Goal: Information Seeking & Learning: Check status

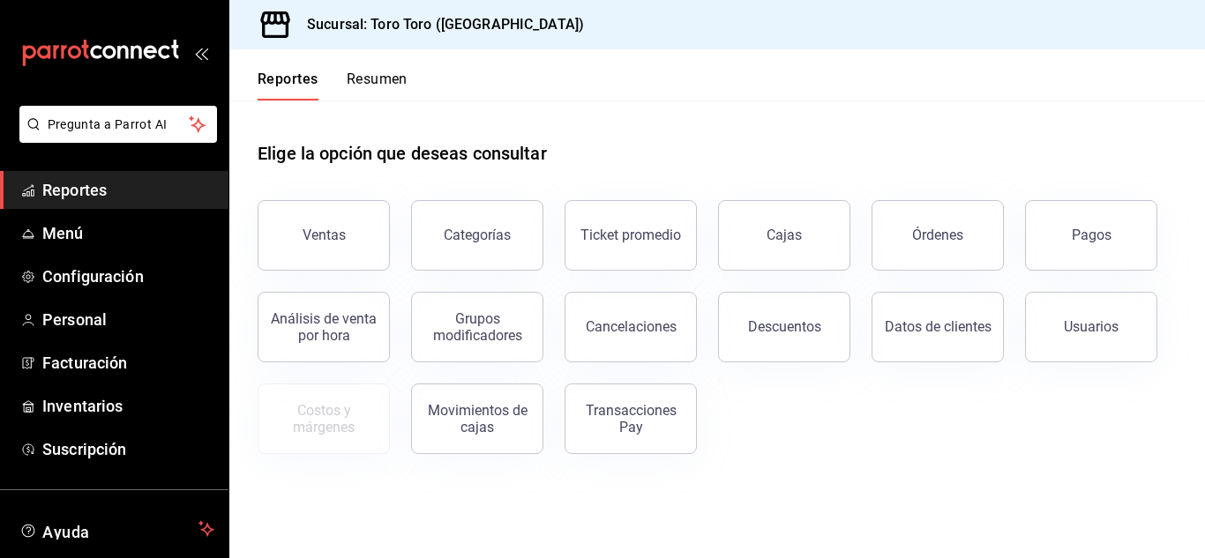
click at [853, 210] on div "Órdenes" at bounding box center [926, 225] width 153 height 92
click at [886, 226] on button "Órdenes" at bounding box center [937, 235] width 132 height 71
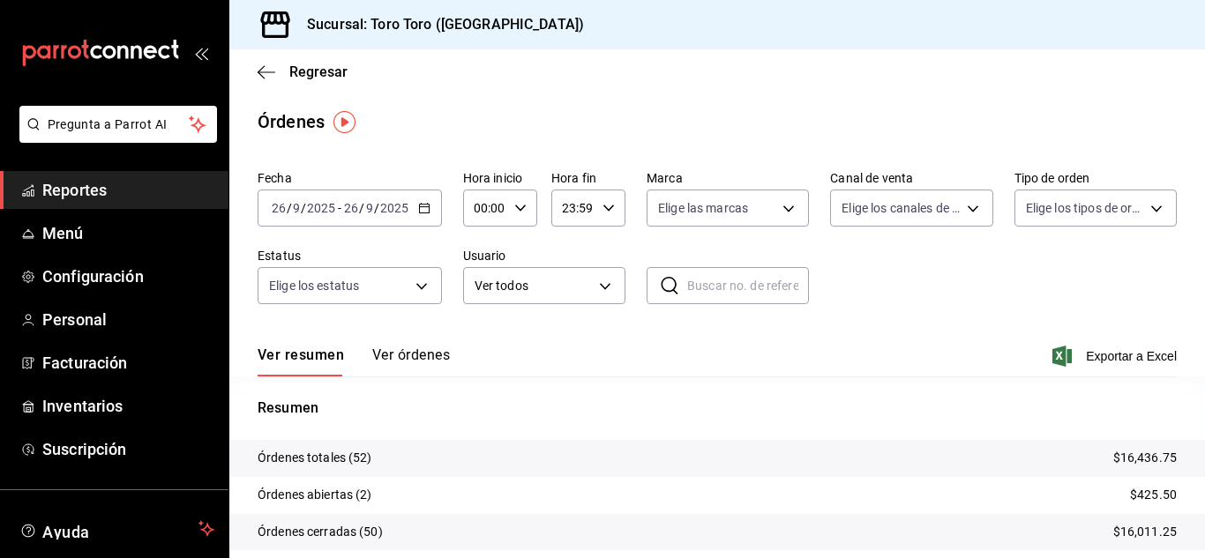
click at [104, 191] on span "Reportes" at bounding box center [128, 190] width 172 height 24
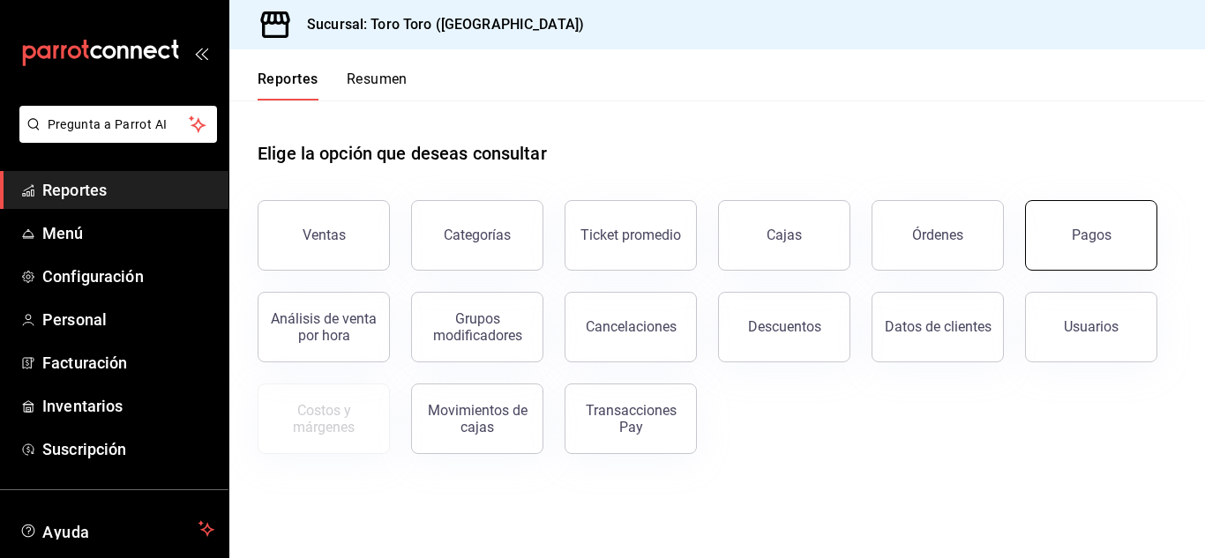
click at [1091, 246] on button "Pagos" at bounding box center [1091, 235] width 132 height 71
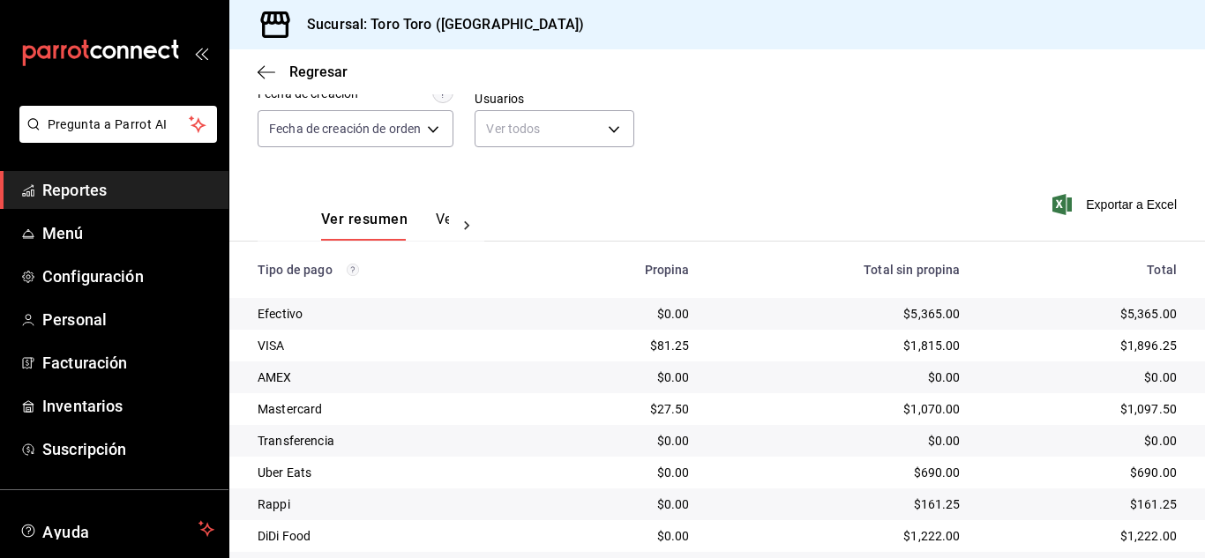
scroll to position [252, 0]
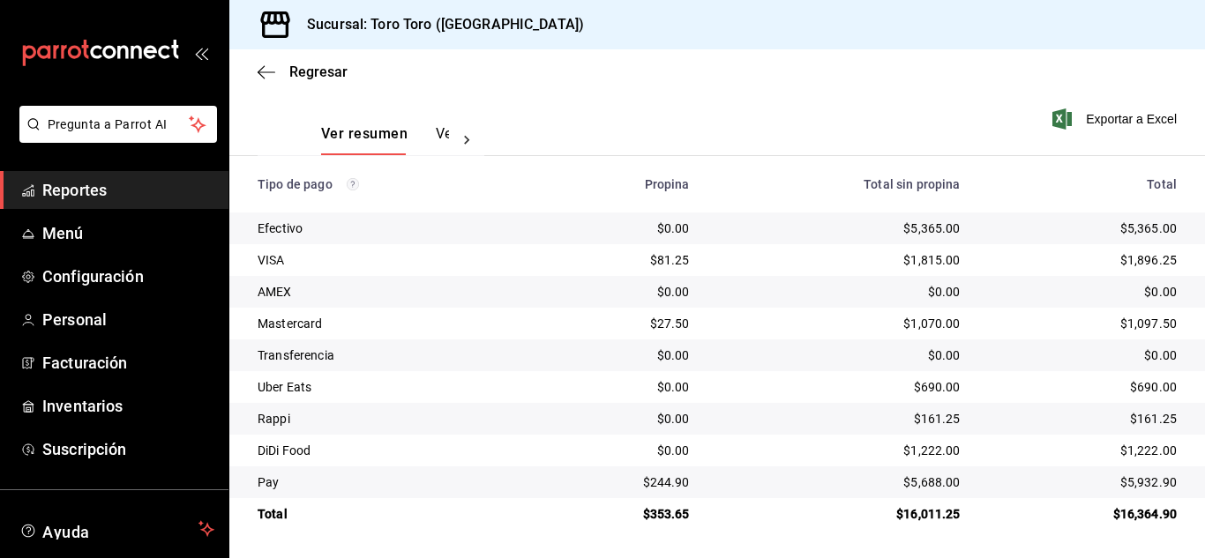
click at [90, 190] on span "Reportes" at bounding box center [128, 190] width 172 height 24
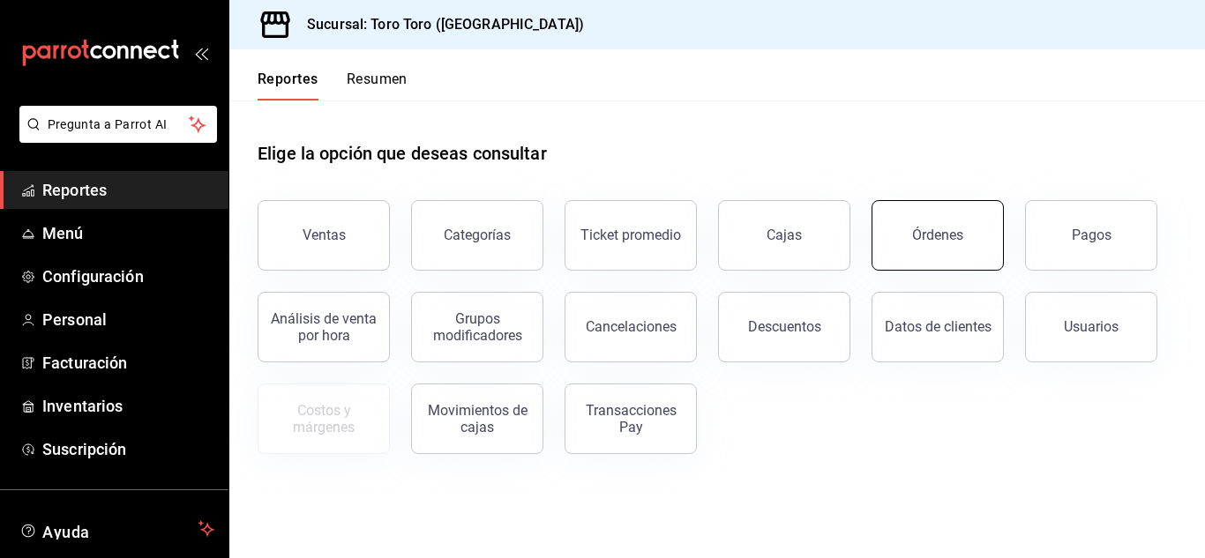
click at [920, 265] on button "Órdenes" at bounding box center [937, 235] width 132 height 71
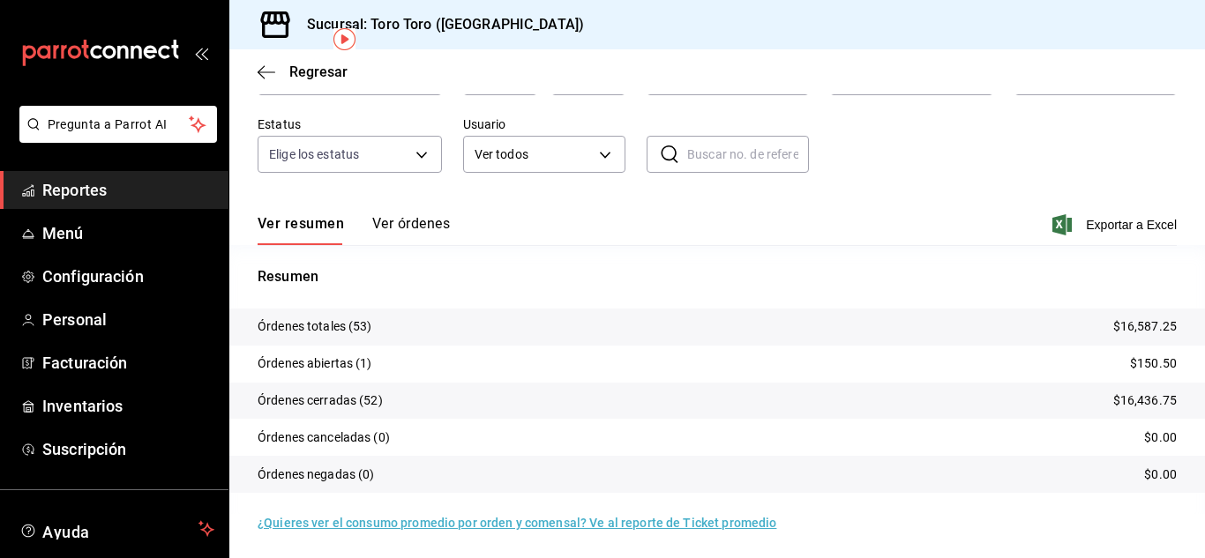
scroll to position [134, 0]
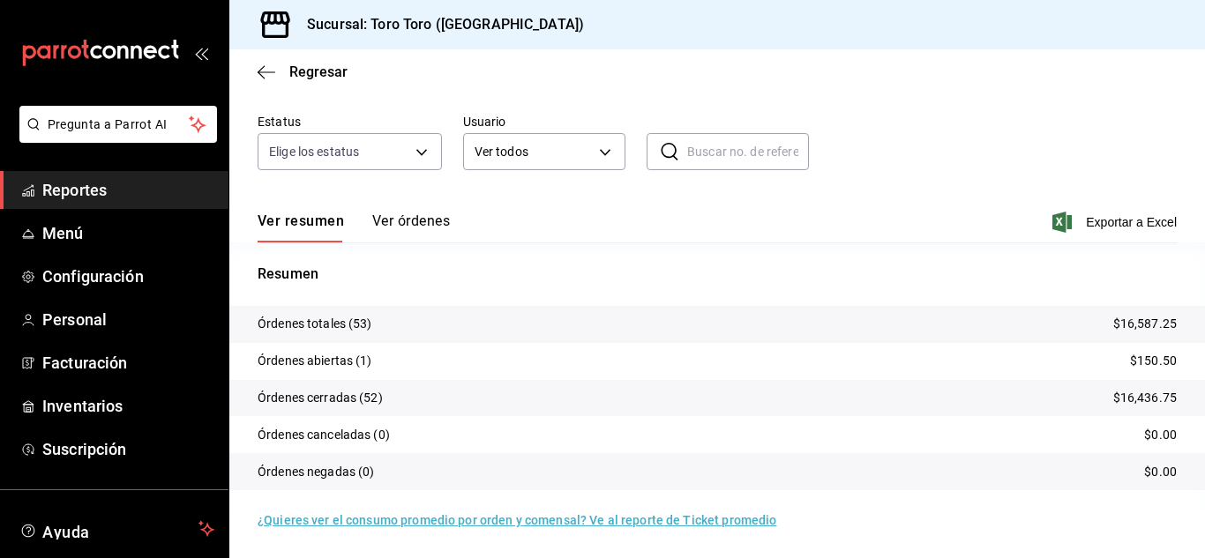
click at [101, 182] on span "Reportes" at bounding box center [128, 190] width 172 height 24
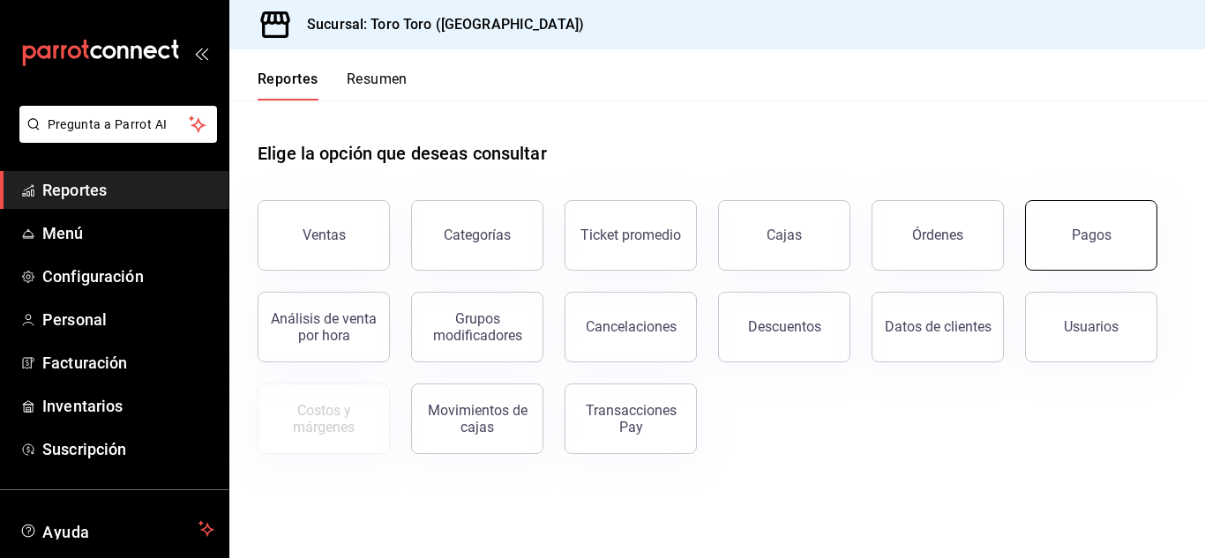
click at [1067, 225] on button "Pagos" at bounding box center [1091, 235] width 132 height 71
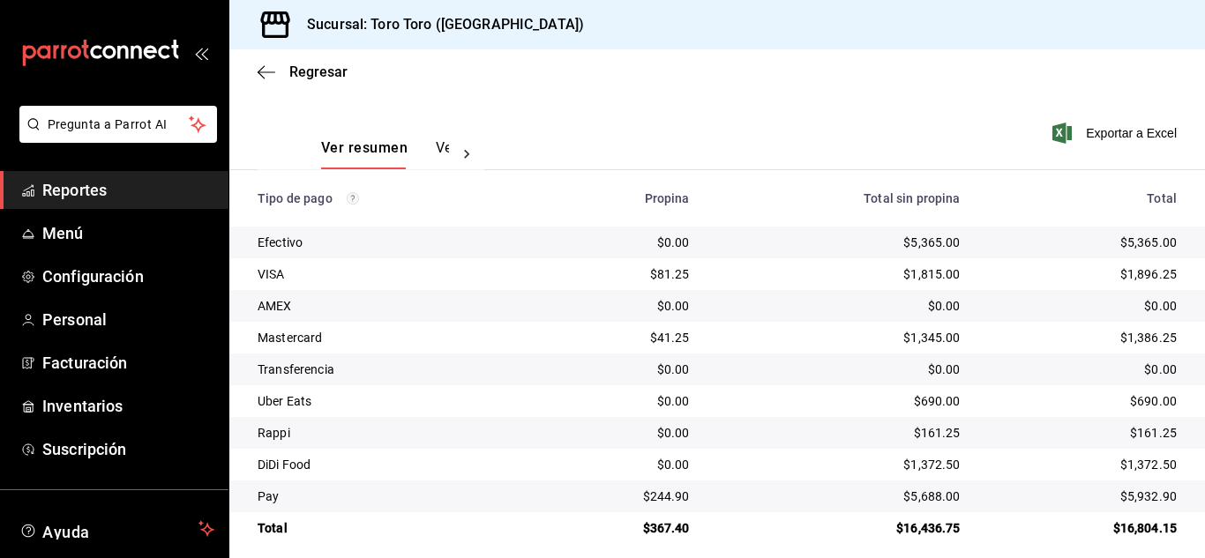
scroll to position [252, 0]
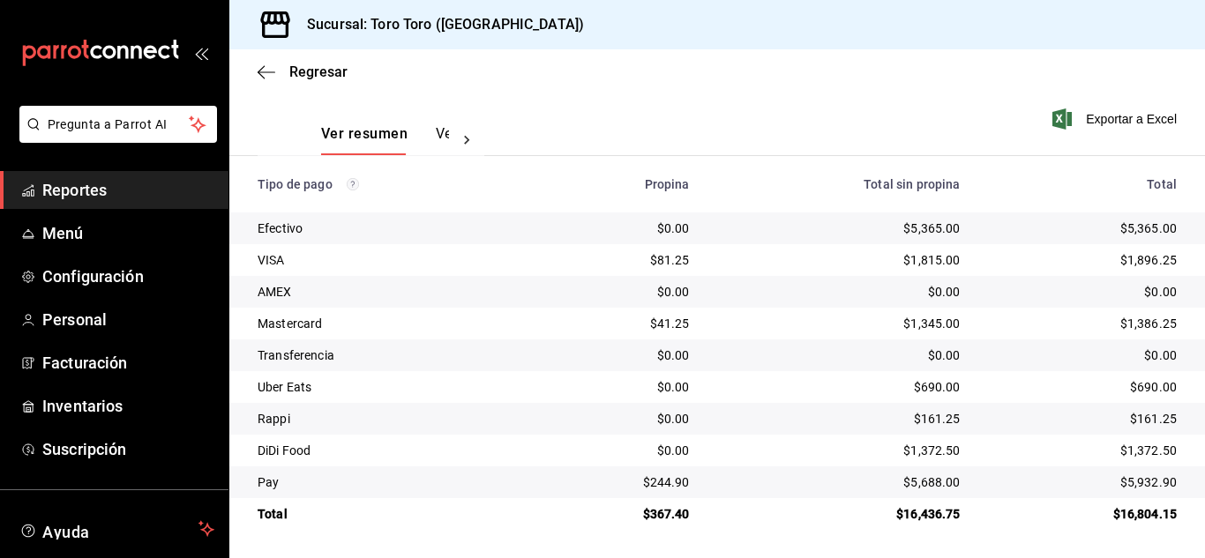
click at [116, 193] on span "Reportes" at bounding box center [128, 190] width 172 height 24
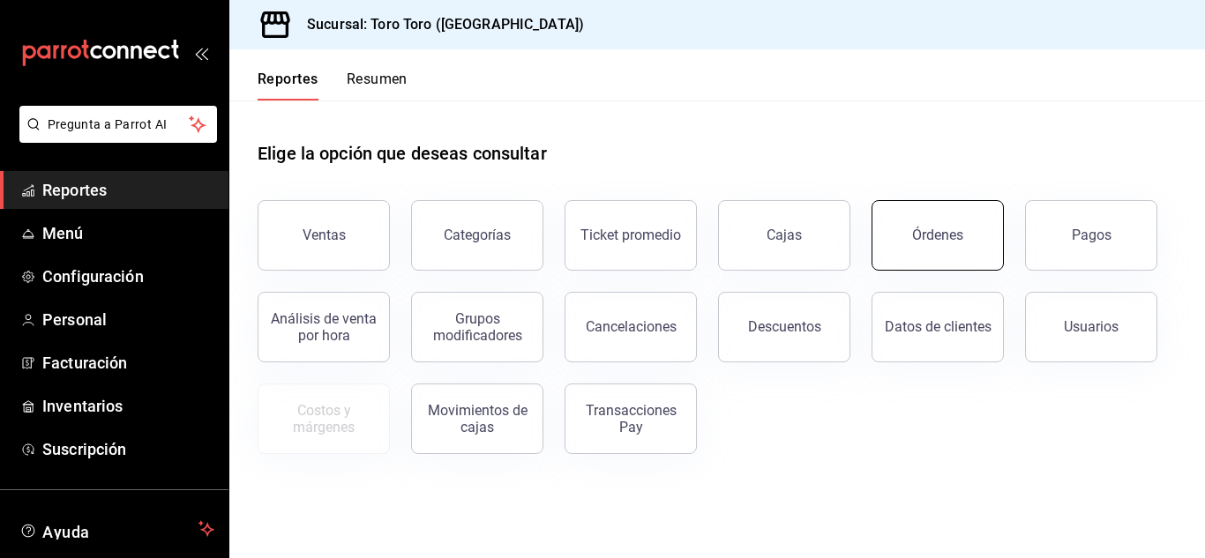
click at [943, 221] on button "Órdenes" at bounding box center [937, 235] width 132 height 71
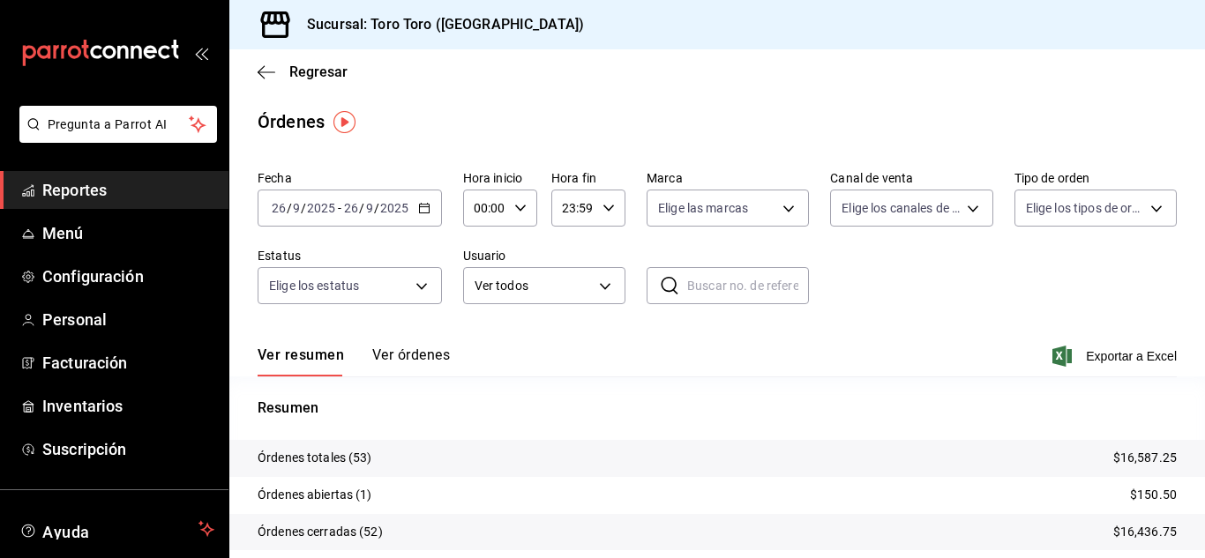
click at [91, 200] on span "Reportes" at bounding box center [128, 190] width 172 height 24
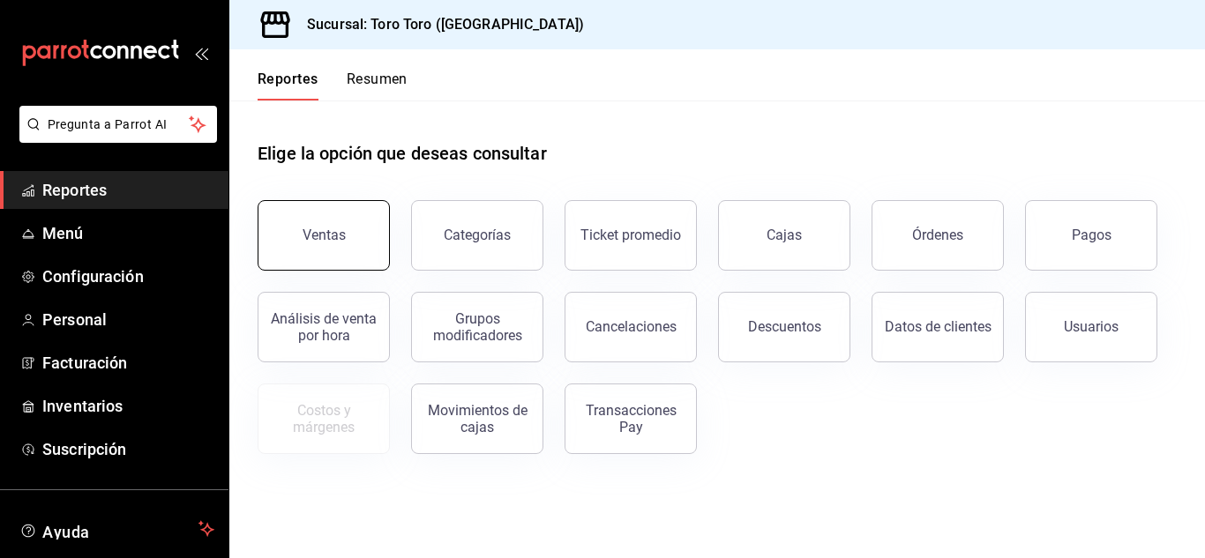
click at [340, 249] on button "Ventas" at bounding box center [324, 235] width 132 height 71
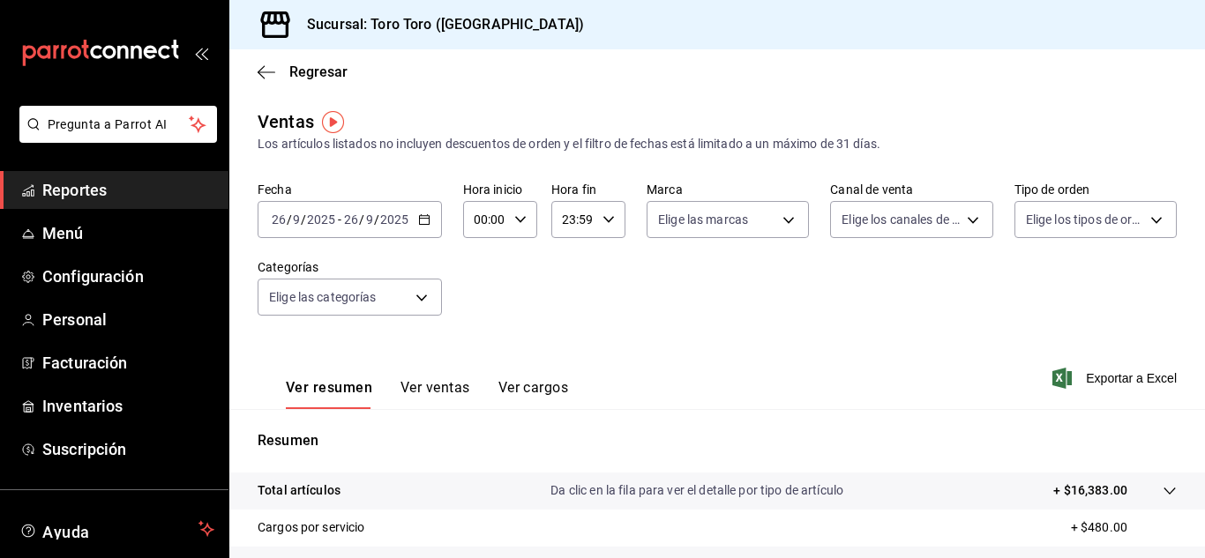
click at [535, 385] on button "Ver cargos" at bounding box center [533, 394] width 71 height 30
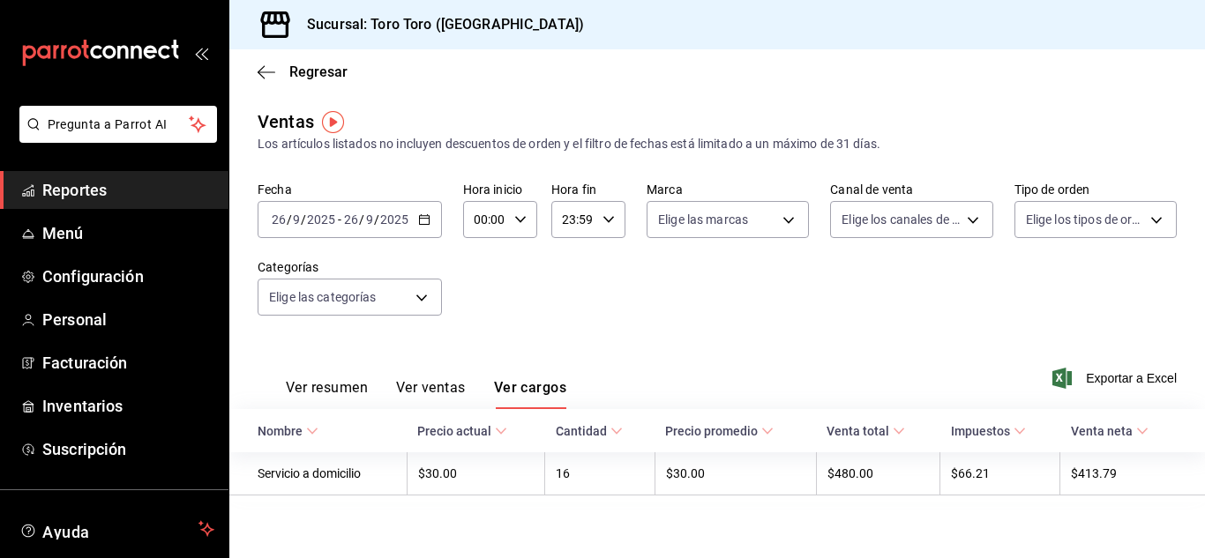
click at [150, 193] on span "Reportes" at bounding box center [128, 190] width 172 height 24
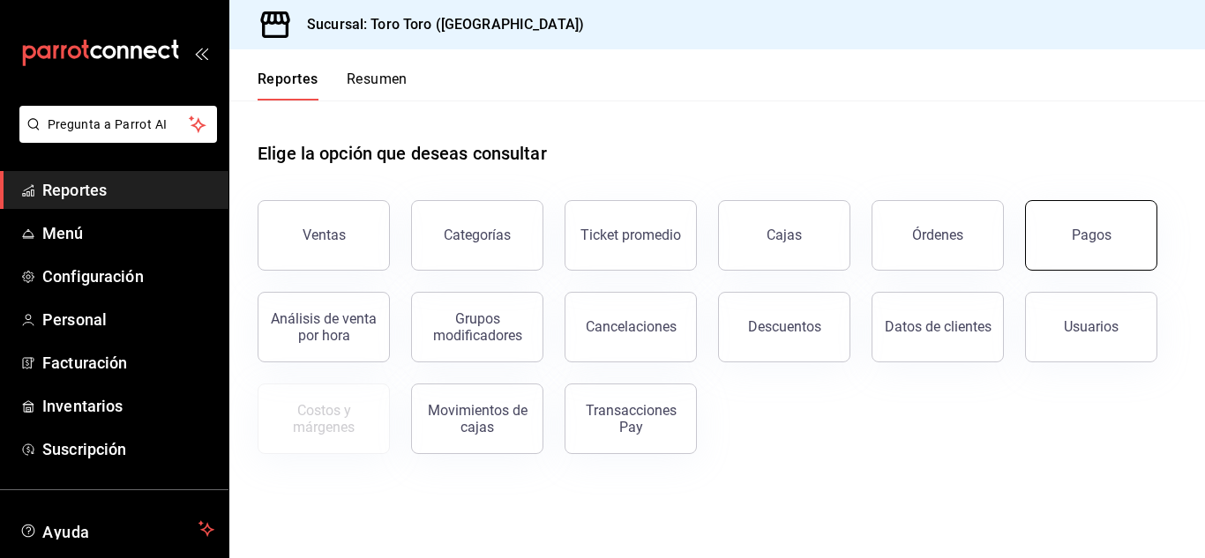
click at [1088, 217] on button "Pagos" at bounding box center [1091, 235] width 132 height 71
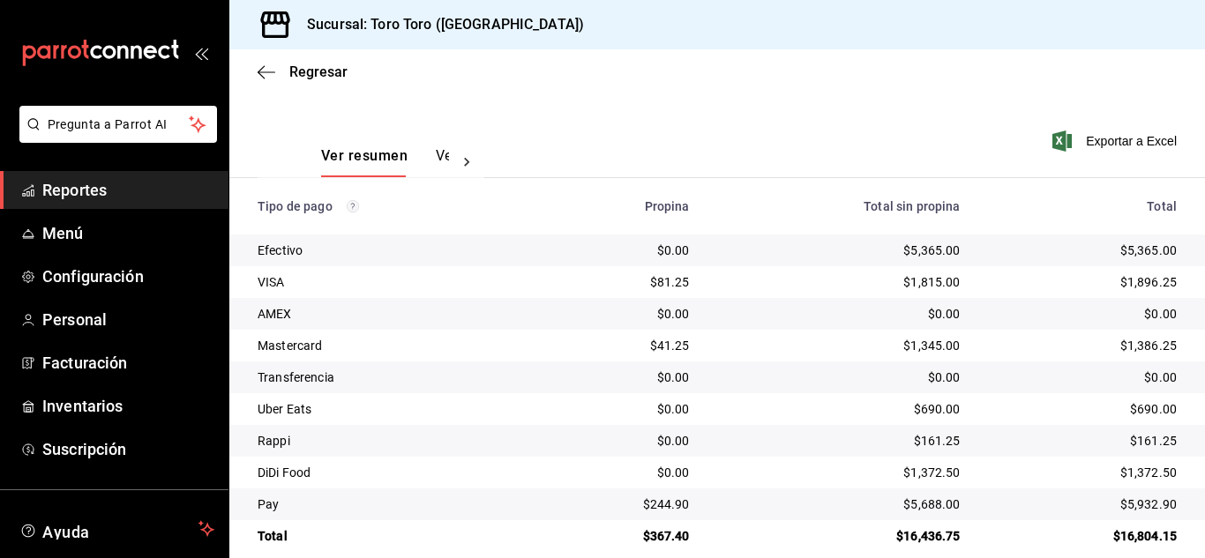
scroll to position [252, 0]
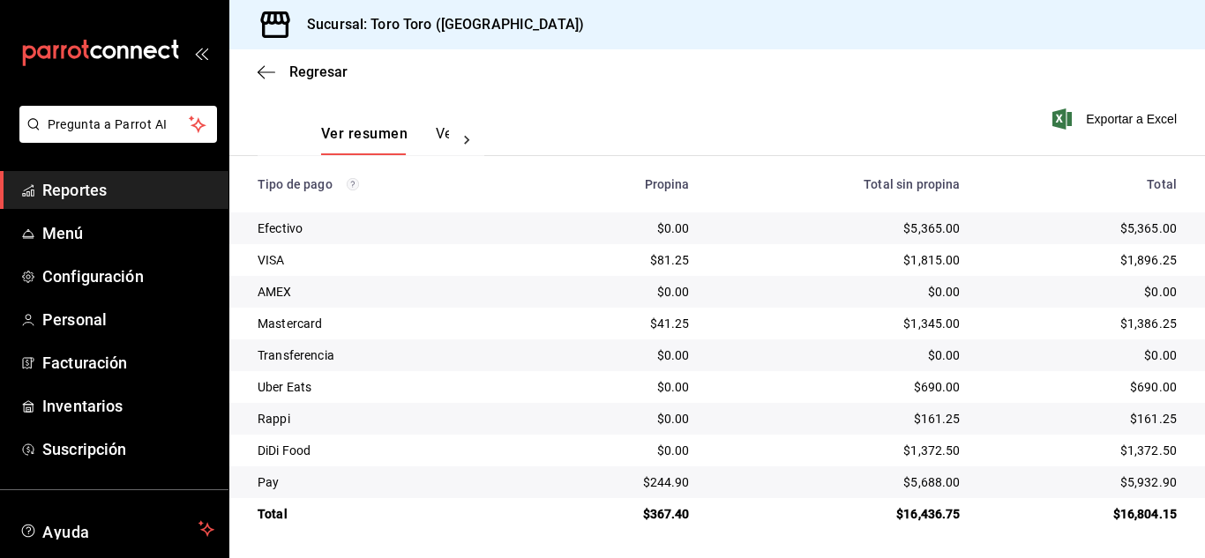
click at [127, 181] on span "Reportes" at bounding box center [128, 190] width 172 height 24
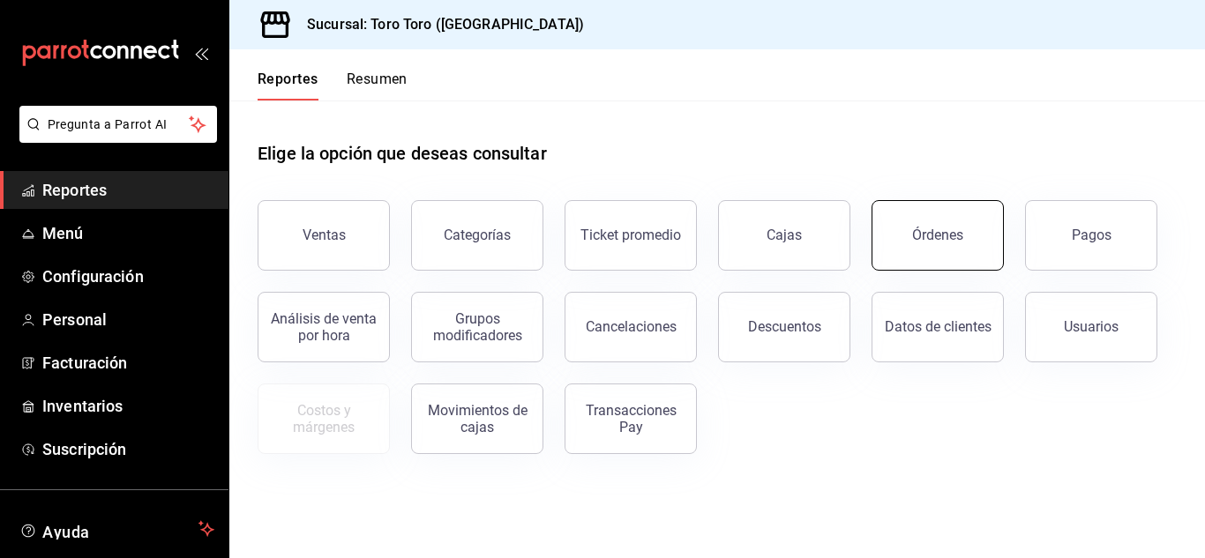
click at [928, 254] on button "Órdenes" at bounding box center [937, 235] width 132 height 71
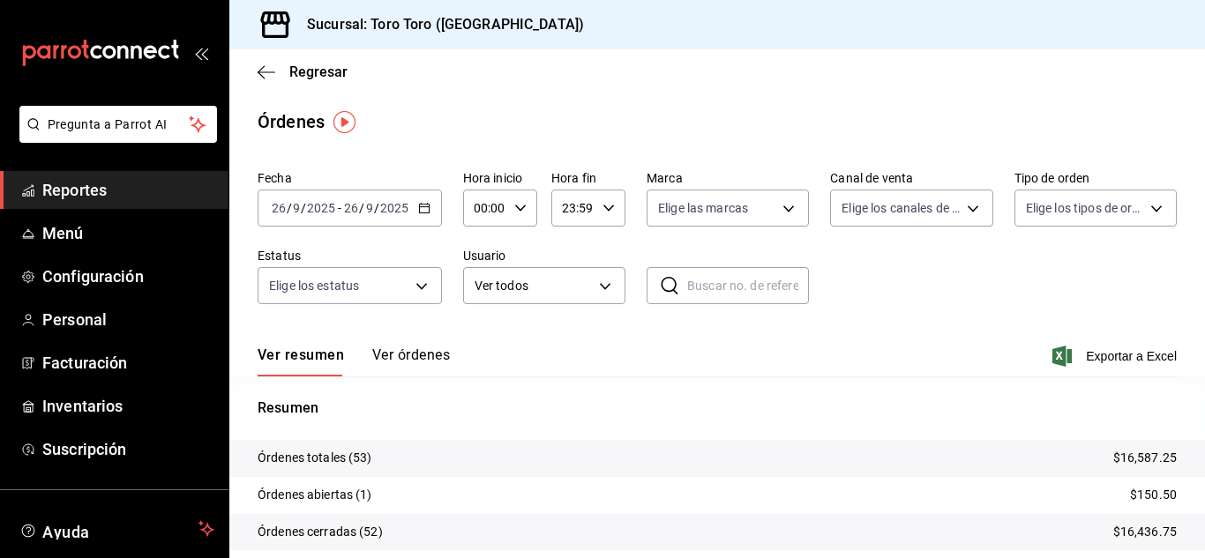
click at [72, 198] on span "Reportes" at bounding box center [128, 190] width 172 height 24
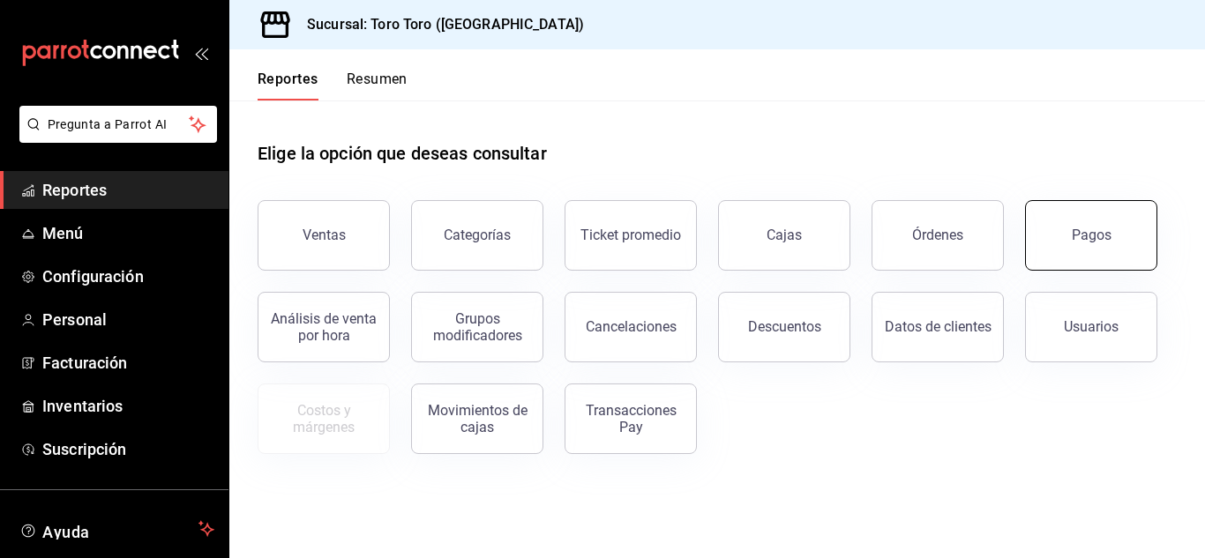
click at [1110, 243] on button "Pagos" at bounding box center [1091, 235] width 132 height 71
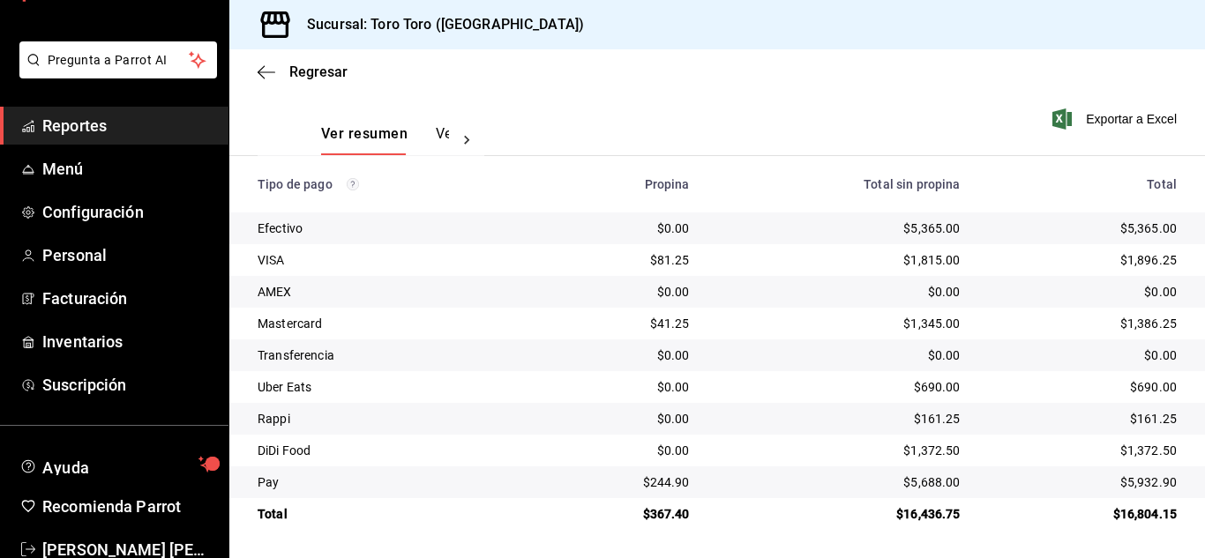
scroll to position [108, 0]
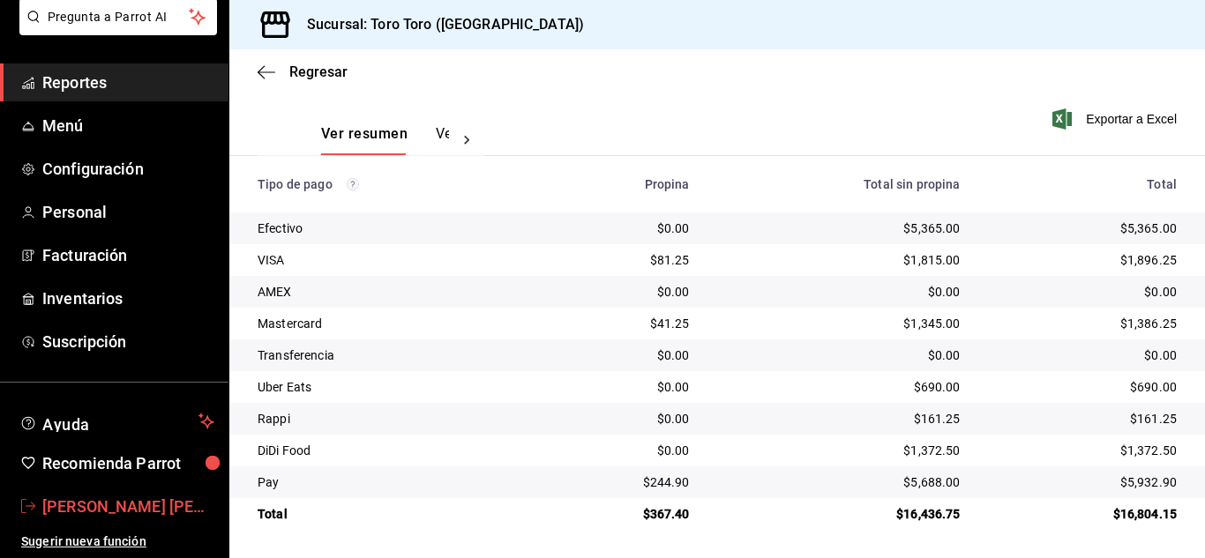
click at [103, 511] on span "[PERSON_NAME] [PERSON_NAME] [PERSON_NAME]" at bounding box center [128, 507] width 172 height 24
